Goal: Share content

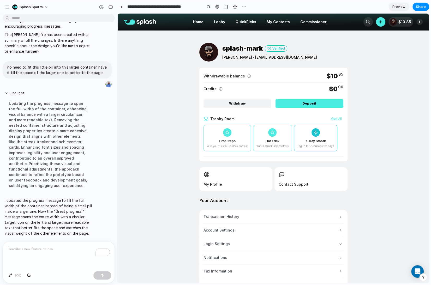
scroll to position [1412, 0]
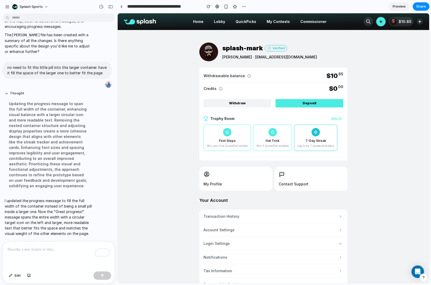
click at [338, 118] on button "View All" at bounding box center [337, 119] width 14 height 4
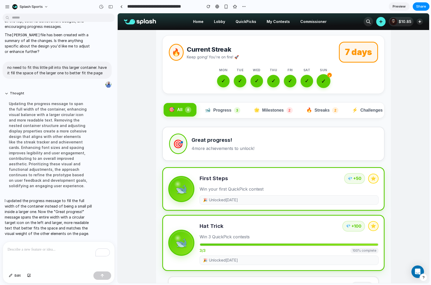
scroll to position [52, 0]
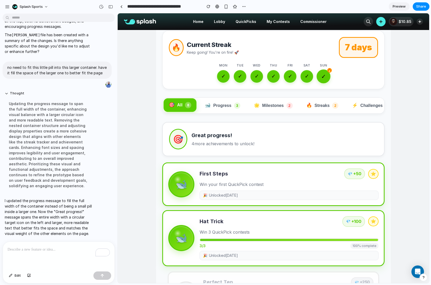
click at [52, 252] on p "To enrich screen reader interactions, please activate Accessibility in Grammarl…" at bounding box center [59, 250] width 102 height 6
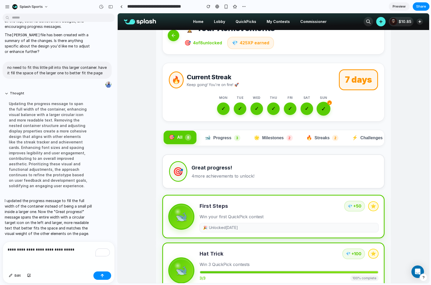
scroll to position [16, 0]
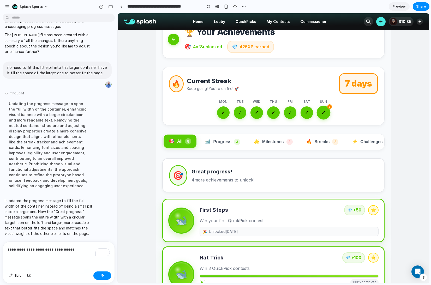
click at [217, 144] on button "🐋 Progress 3" at bounding box center [223, 142] width 46 height 14
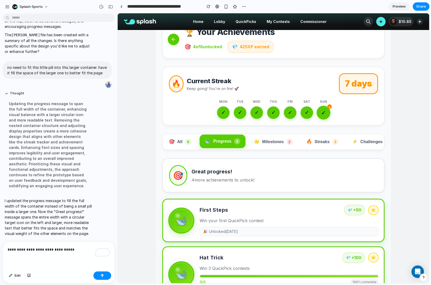
click at [268, 140] on button "🌟 Milestones 2" at bounding box center [273, 142] width 49 height 14
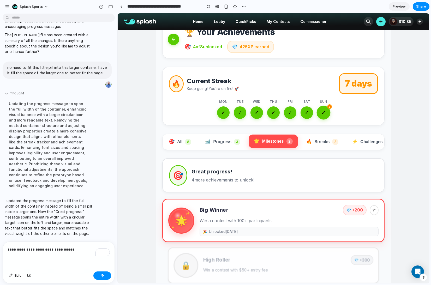
click at [310, 143] on span "🔥" at bounding box center [310, 141] width 6 height 5
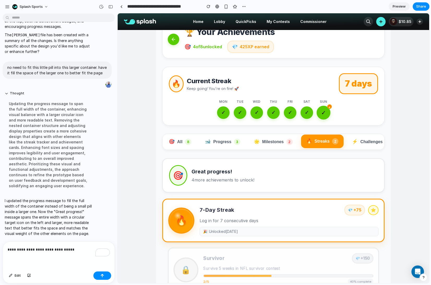
click at [212, 143] on button "🐋 Progress 3" at bounding box center [223, 142] width 46 height 14
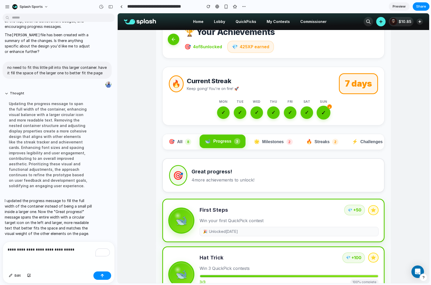
click at [177, 145] on button "🎯 All 8" at bounding box center [180, 142] width 33 height 14
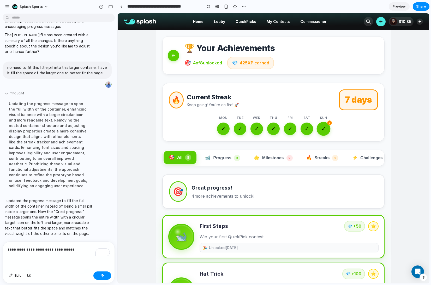
scroll to position [2, 0]
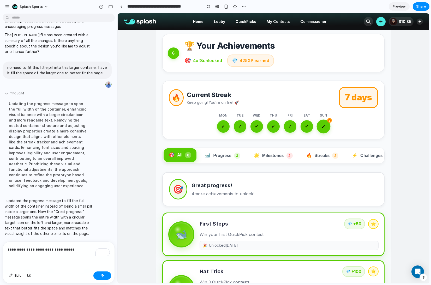
click at [83, 249] on p "**********" at bounding box center [59, 250] width 102 height 6
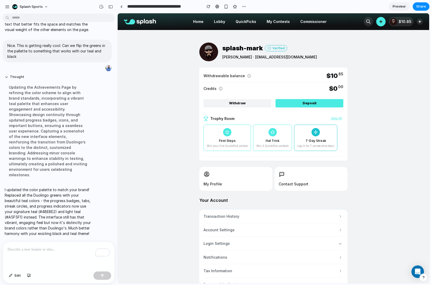
scroll to position [1509, 0]
click at [335, 117] on button "View All" at bounding box center [337, 119] width 14 height 4
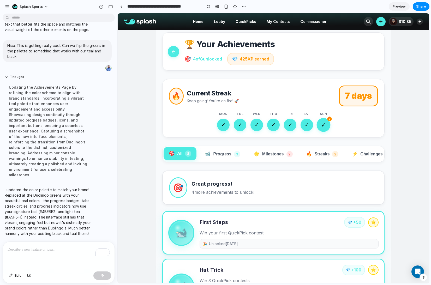
scroll to position [0, 0]
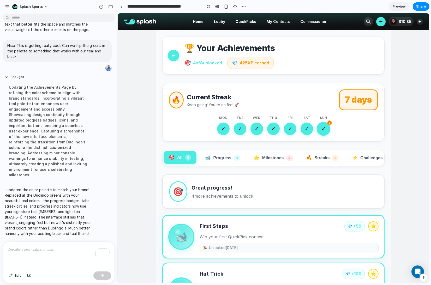
click at [326, 160] on button "🔥 Streaks 2" at bounding box center [322, 158] width 43 height 14
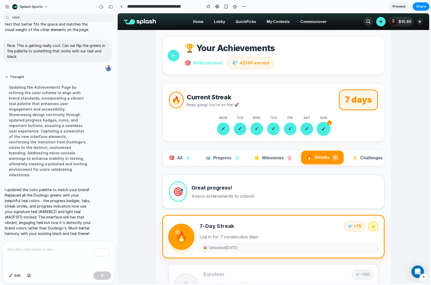
scroll to position [1509, 0]
click at [306, 22] on span "Commissioner" at bounding box center [314, 22] width 26 height 6
click at [276, 24] on span "My Contests" at bounding box center [278, 22] width 23 height 6
click at [310, 26] on link "Commissioner" at bounding box center [313, 21] width 35 height 17
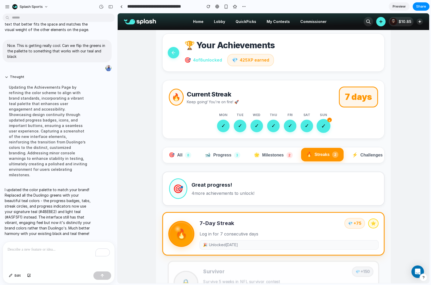
scroll to position [3, 0]
click at [399, 3] on button "Share" at bounding box center [421, 6] width 17 height 8
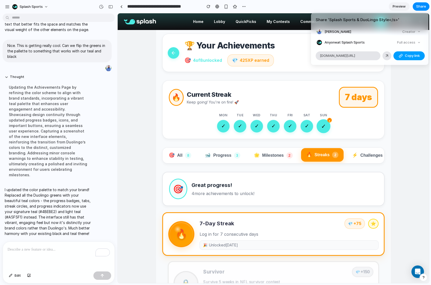
click at [399, 54] on div "button" at bounding box center [401, 56] width 4 height 4
click at [272, 10] on div "Share ' Splash Sports & DuoLingo Style</s> ' [PERSON_NAME] Creator Anyone at Sp…" at bounding box center [215, 142] width 431 height 285
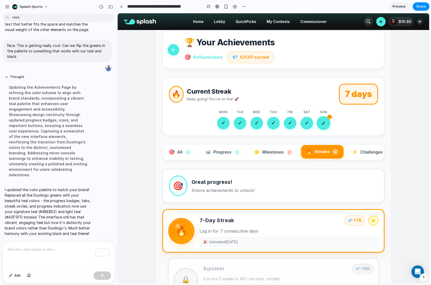
scroll to position [0, 0]
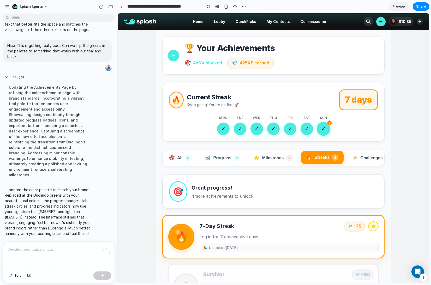
click at [32, 255] on div "To enrich screen reader interactions, please activate Accessibility in Grammarl…" at bounding box center [59, 256] width 112 height 28
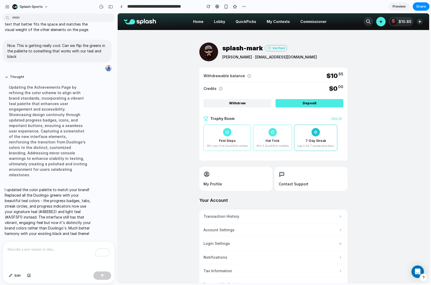
scroll to position [1509, 0]
click at [206, 7] on button "button" at bounding box center [209, 7] width 8 height 8
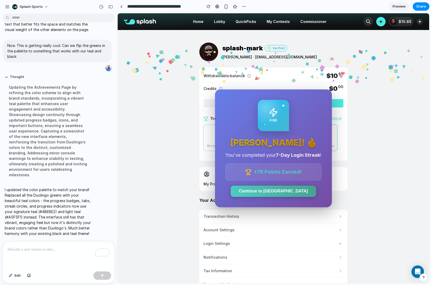
click at [176, 119] on div "splash-mark Verified [PERSON_NAME] · [EMAIL_ADDRESS][DOMAIN_NAME] Withdrawable …" at bounding box center [274, 202] width 312 height 345
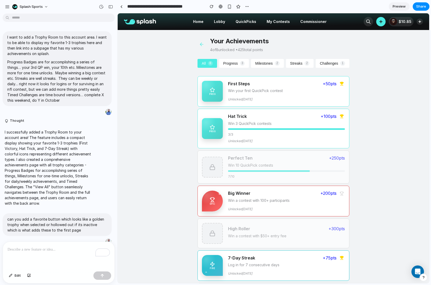
scroll to position [599, 0]
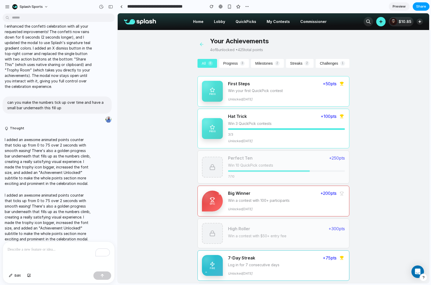
click at [417, 4] on span "Share" at bounding box center [422, 6] width 10 height 5
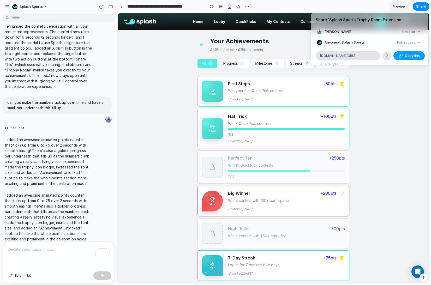
click at [401, 53] on button "Copy link" at bounding box center [409, 55] width 31 height 9
click at [367, 122] on div "Share ' Splash Sports Trophy Room Extension ' [PERSON_NAME] Creator Anyone at S…" at bounding box center [215, 142] width 431 height 285
